Goal: Task Accomplishment & Management: Use online tool/utility

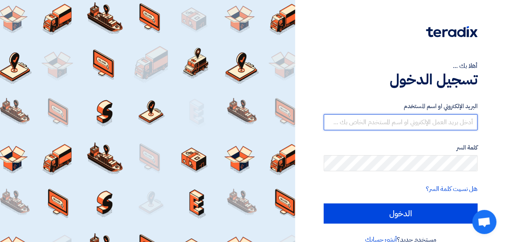
type input "[EMAIL_ADDRESS][DOMAIN_NAME]"
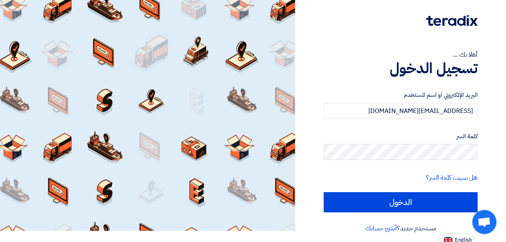
scroll to position [15, 0]
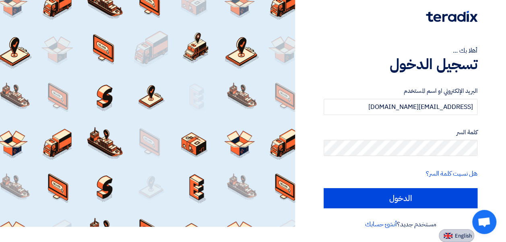
click at [441, 231] on button "English" at bounding box center [456, 236] width 35 height 13
type input "Sign in"
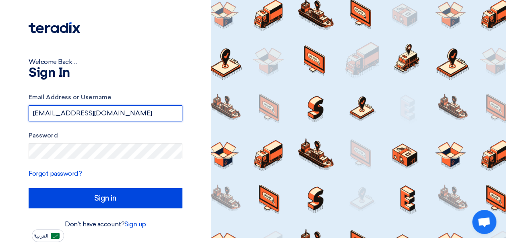
click at [145, 116] on input "[EMAIL_ADDRESS][DOMAIN_NAME]" at bounding box center [106, 114] width 154 height 16
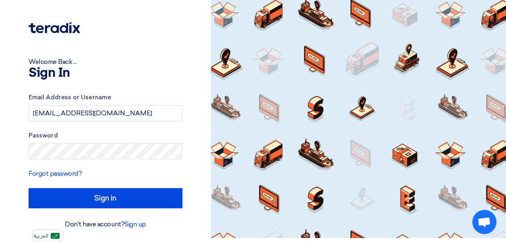
click at [160, 72] on h1 "Sign In" at bounding box center [106, 73] width 154 height 13
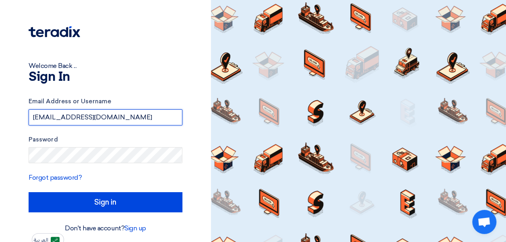
click at [131, 120] on input "[EMAIL_ADDRESS][DOMAIN_NAME]" at bounding box center [106, 118] width 154 height 16
type input "[EMAIL_ADDRESS][DOMAIN_NAME]"
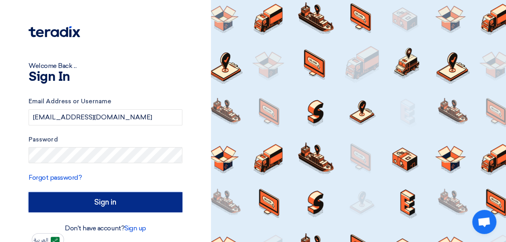
click at [110, 200] on input "Sign in" at bounding box center [106, 203] width 154 height 20
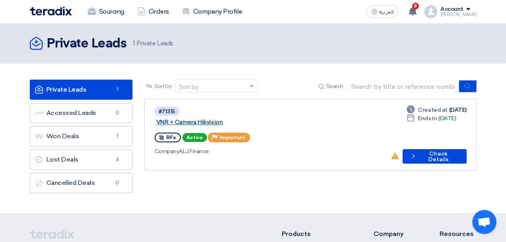
click at [222, 119] on link "VNR + Camera Hikvision" at bounding box center [256, 122] width 201 height 7
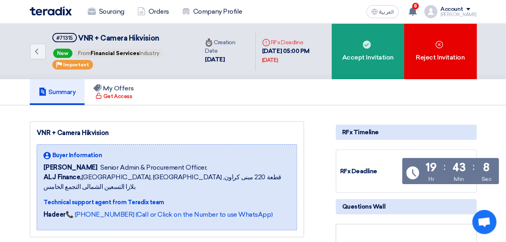
scroll to position [212, 0]
